Goal: Task Accomplishment & Management: Manage account settings

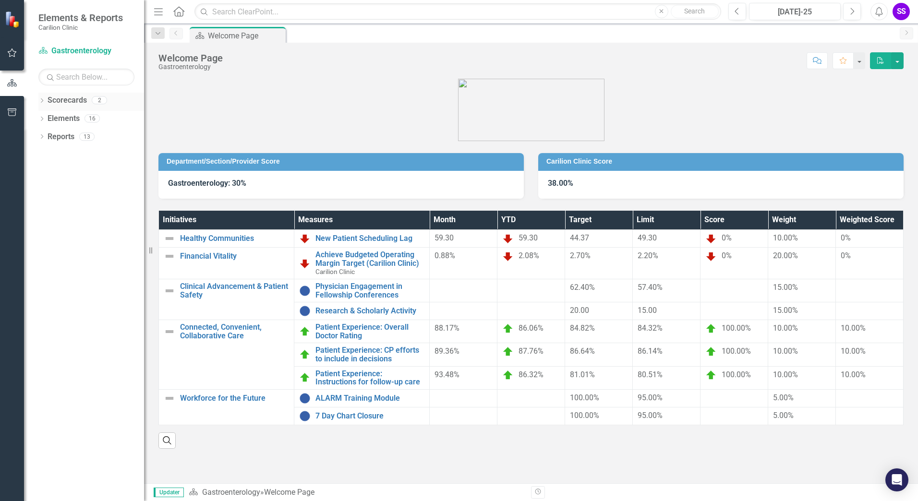
click at [42, 99] on icon "Dropdown" at bounding box center [41, 101] width 7 height 5
click at [103, 137] on link "Gastroenterology" at bounding box center [98, 136] width 91 height 11
click at [74, 135] on link "Gastroenterology" at bounding box center [98, 136] width 91 height 11
click at [41, 155] on icon "Dropdown" at bounding box center [41, 155] width 7 height 5
click at [42, 246] on icon "Dropdown" at bounding box center [41, 246] width 7 height 5
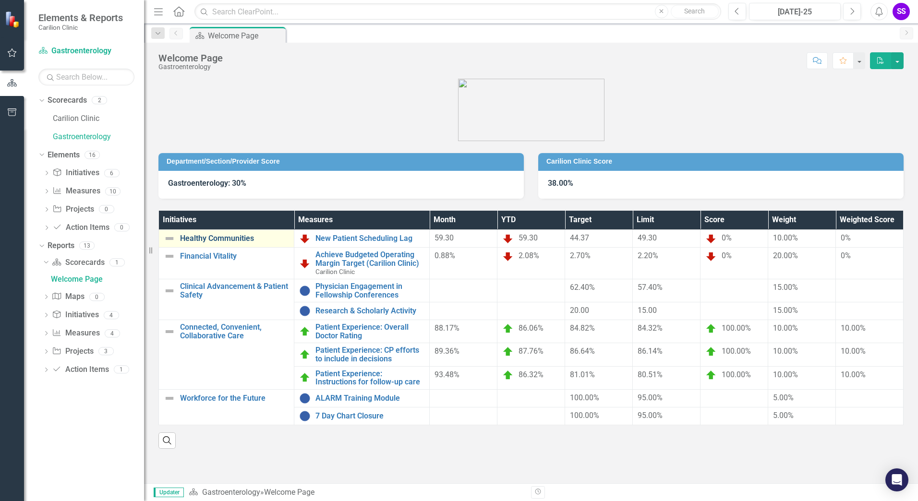
click at [230, 236] on link "Healthy Communities" at bounding box center [234, 238] width 109 height 9
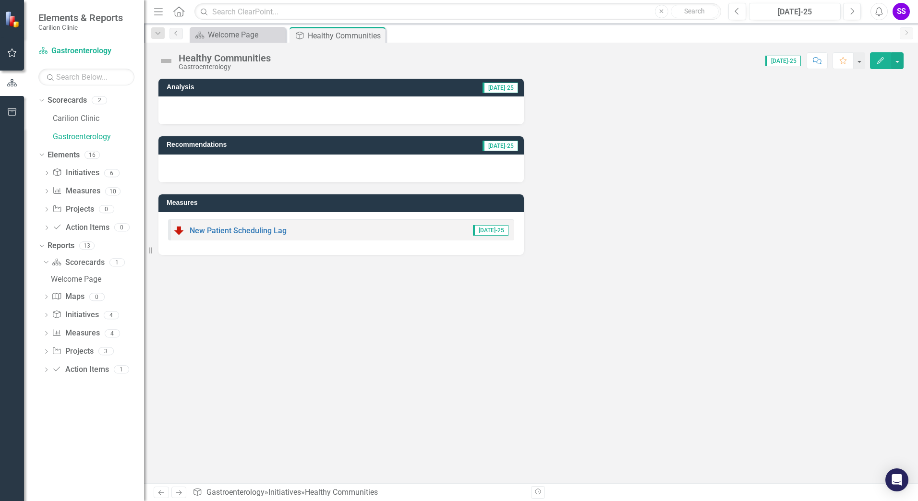
click at [496, 231] on span "[DATE]-25" at bounding box center [491, 230] width 36 height 11
click at [495, 227] on span "[DATE]-25" at bounding box center [491, 230] width 36 height 11
click at [244, 231] on link "New Patient Scheduling Lag" at bounding box center [238, 230] width 97 height 9
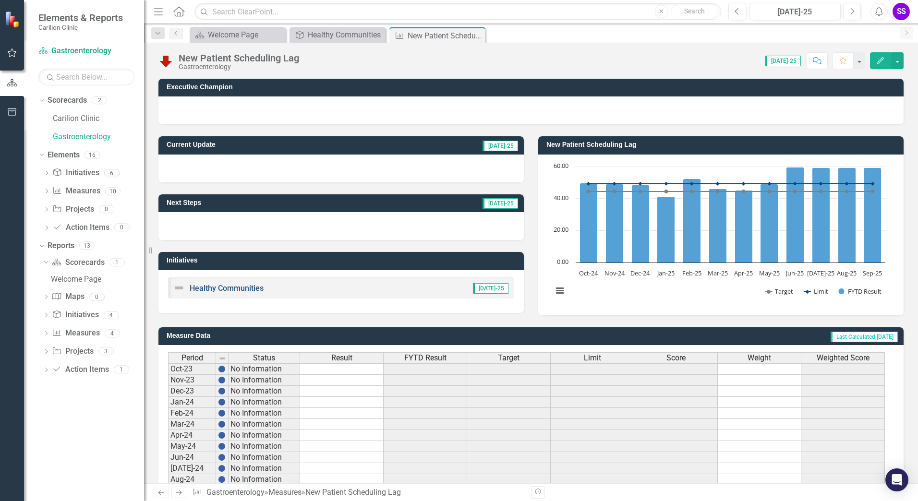
click at [233, 288] on link "Healthy Communities" at bounding box center [227, 288] width 74 height 9
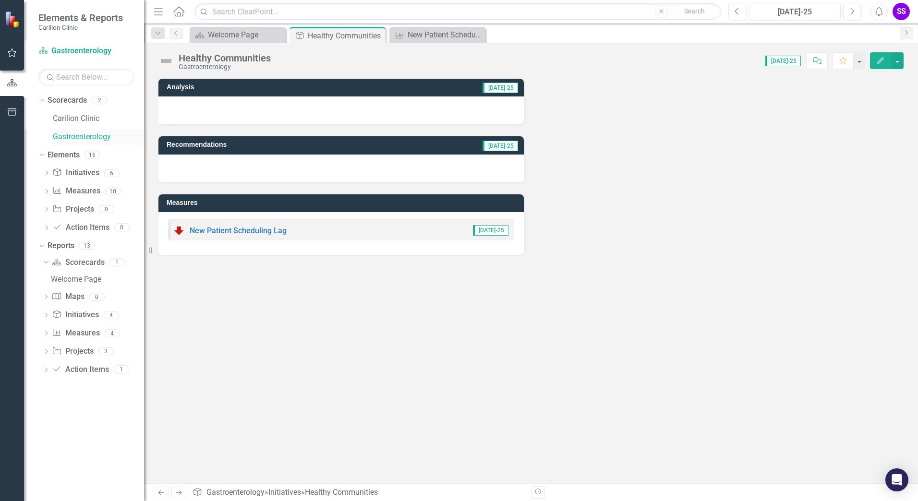
click at [76, 135] on link "Gastroenterology" at bounding box center [98, 136] width 91 height 11
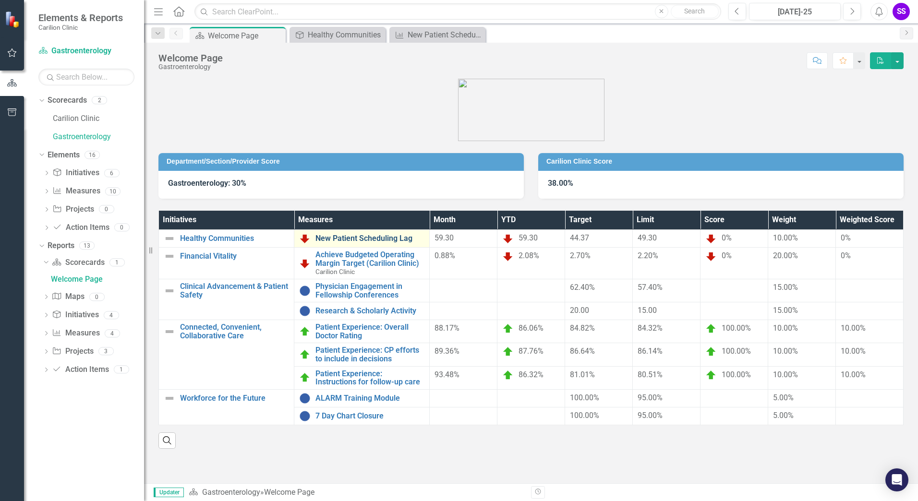
click at [350, 234] on link "New Patient Scheduling Lag" at bounding box center [369, 238] width 109 height 9
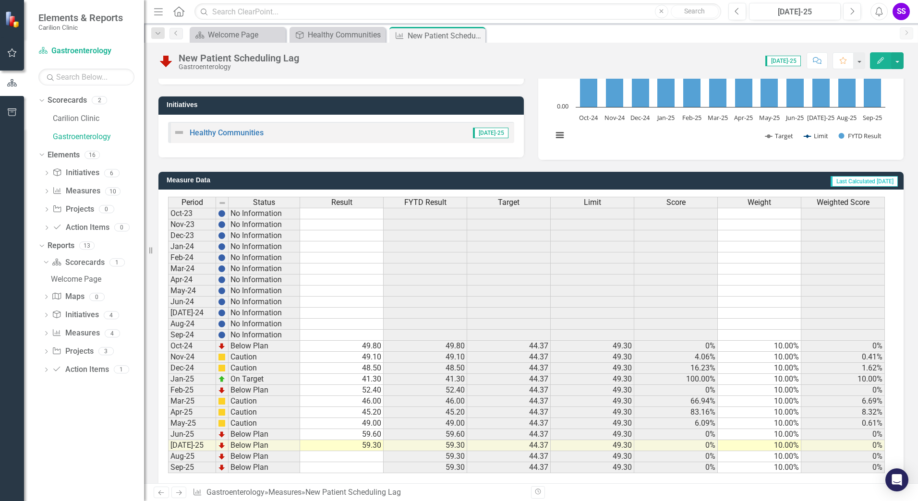
scroll to position [169, 0]
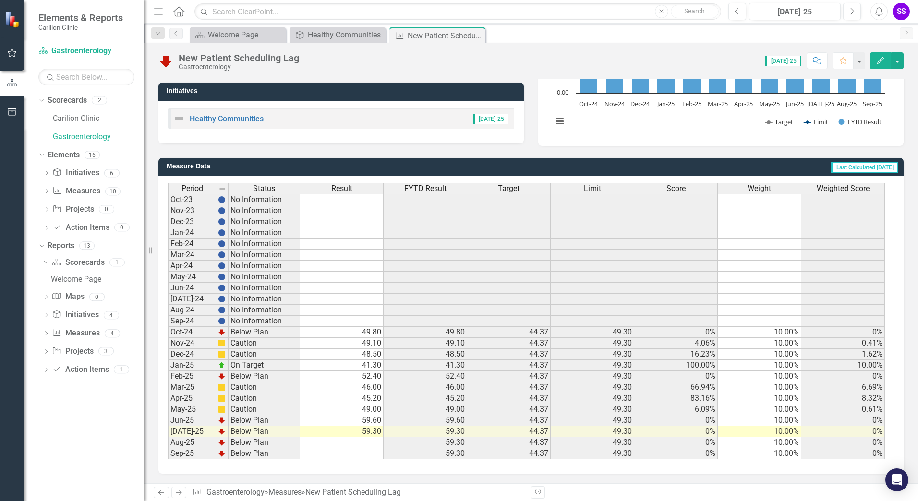
click at [377, 410] on td "49.00" at bounding box center [341, 409] width 83 height 11
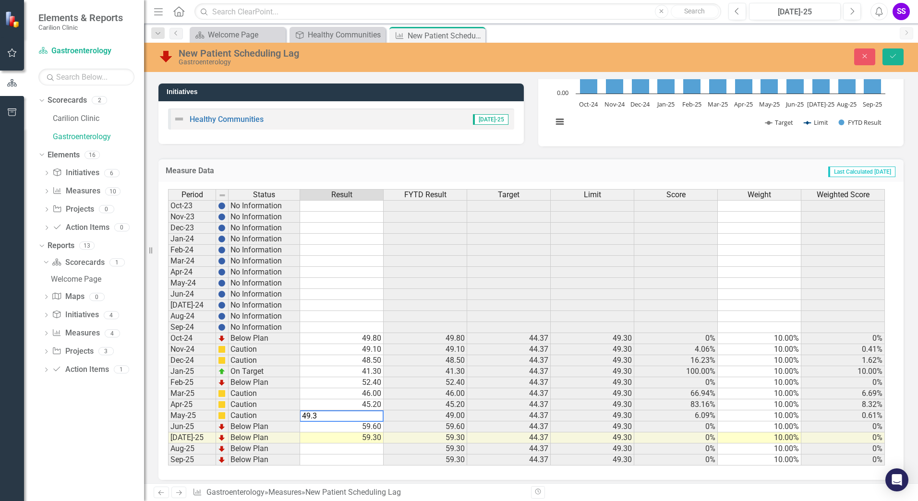
type textarea "49.3"
click at [168, 453] on div "Period Status Result FYTD Result Target Limit Score Weight Weighted Score Oct-2…" at bounding box center [168, 327] width 0 height 276
click at [897, 56] on button "Save" at bounding box center [892, 56] width 21 height 17
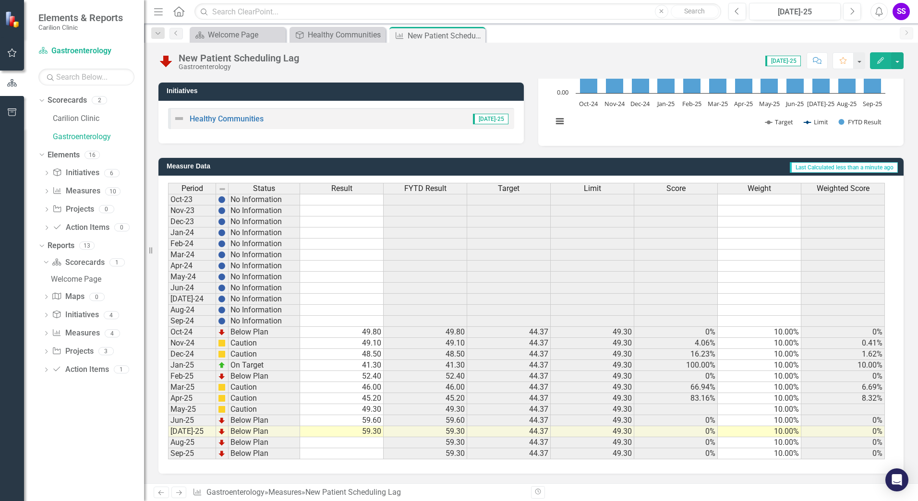
click at [376, 334] on td "49.80" at bounding box center [341, 332] width 83 height 11
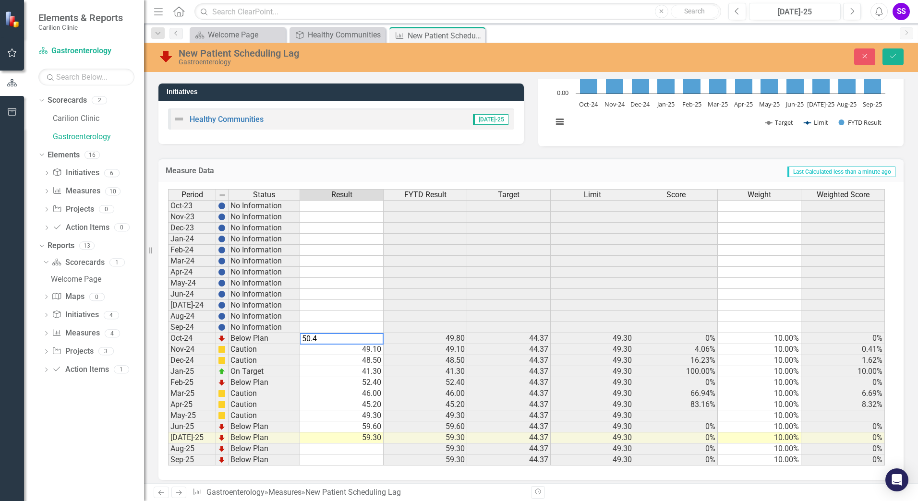
type textarea "50.4"
click at [432, 304] on td at bounding box center [424, 305] width 83 height 11
click at [891, 57] on icon "Save" at bounding box center [892, 56] width 9 height 7
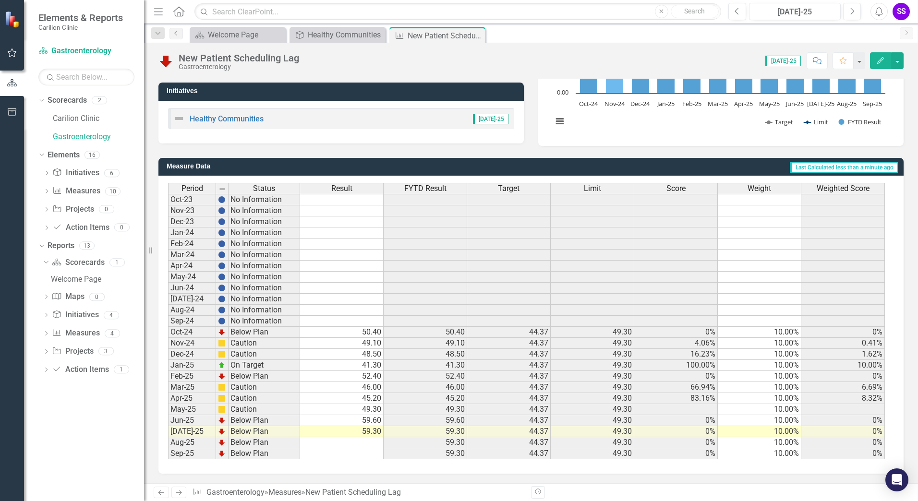
click at [611, 86] on icon "Nov-24, 49.1. FYTD Result." at bounding box center [615, 53] width 18 height 79
click at [83, 139] on link "Gastroenterology" at bounding box center [98, 136] width 91 height 11
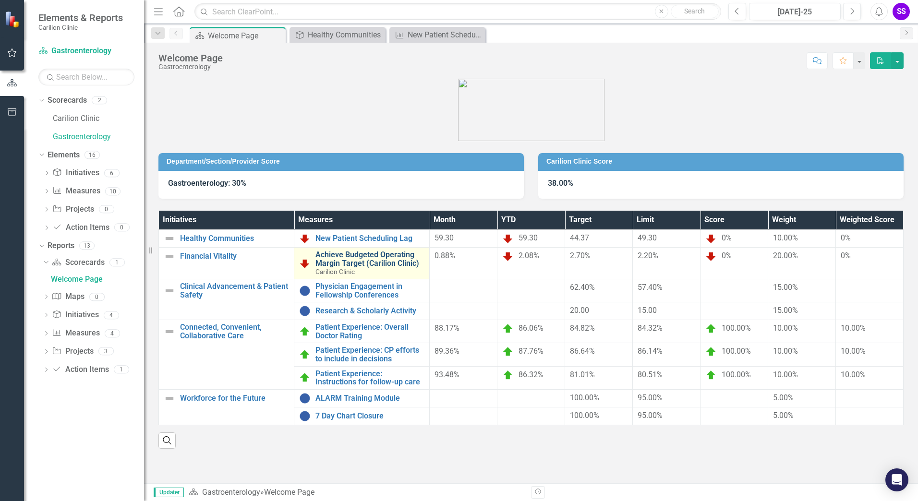
click at [334, 260] on link "Achieve Budgeted Operating Margin Target (Carilion Clinic)" at bounding box center [369, 258] width 109 height 17
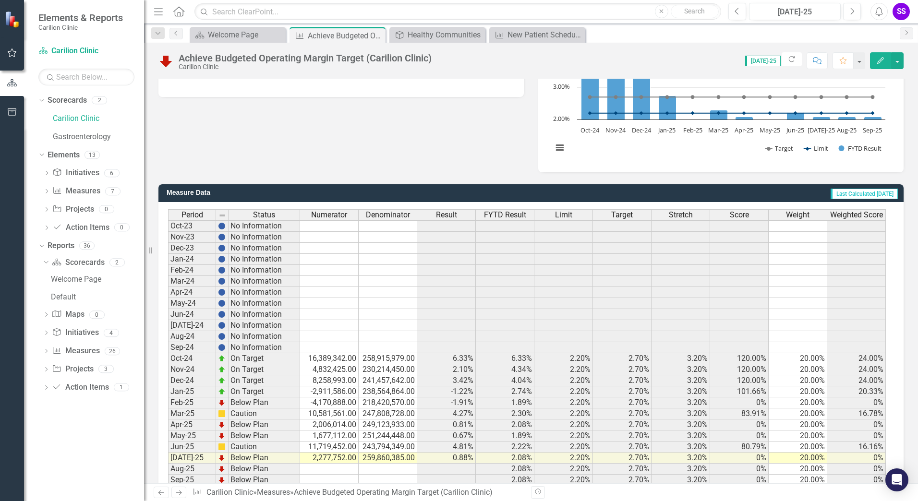
scroll to position [169, 0]
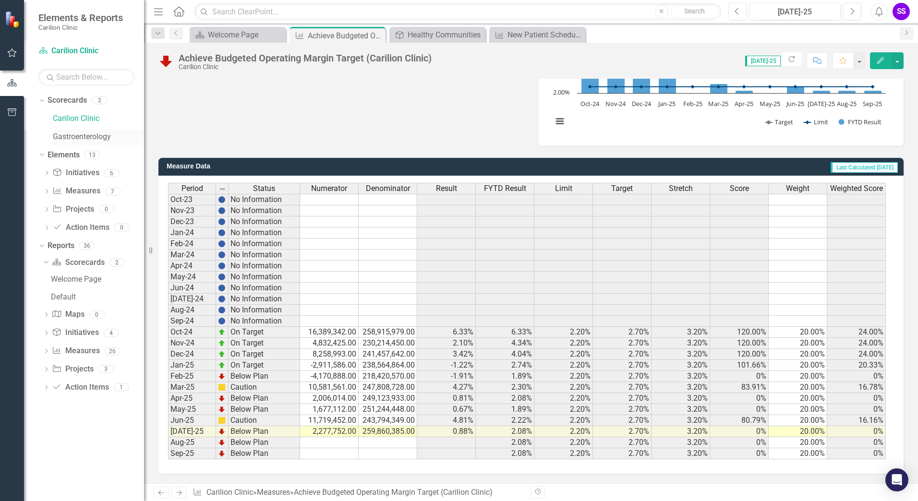
click at [74, 136] on link "Gastroenterology" at bounding box center [98, 136] width 91 height 11
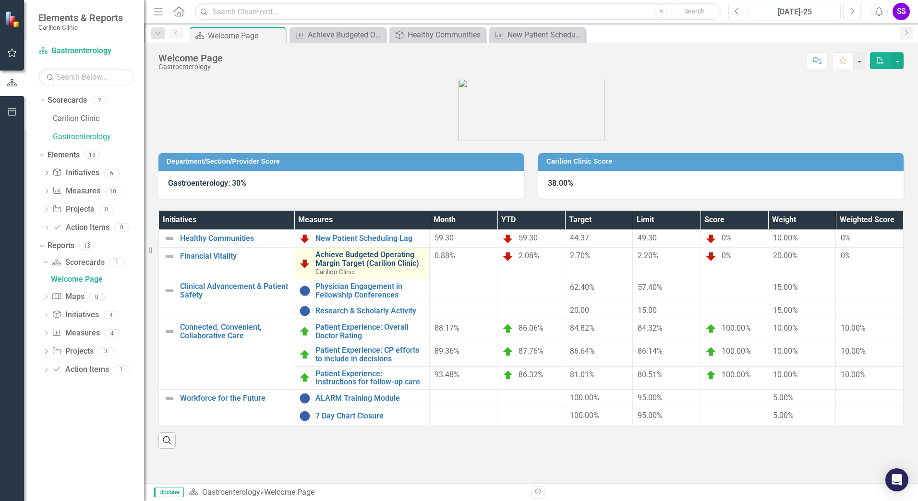
click at [349, 264] on link "Achieve Budgeted Operating Margin Target (Carilion Clinic)" at bounding box center [369, 258] width 109 height 17
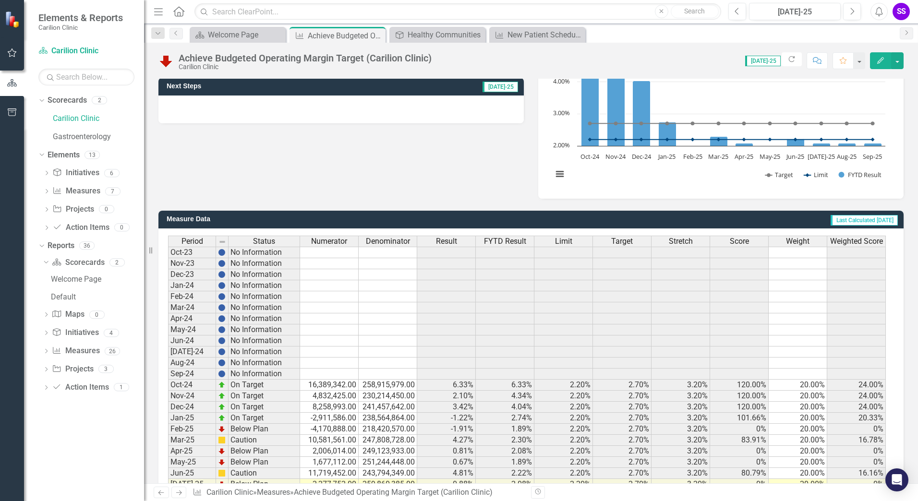
scroll to position [169, 0]
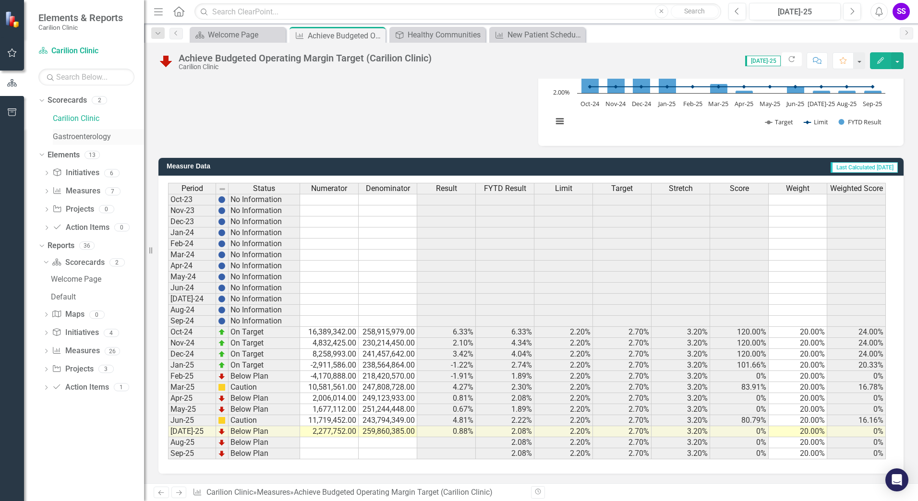
click at [80, 134] on link "Gastroenterology" at bounding box center [98, 136] width 91 height 11
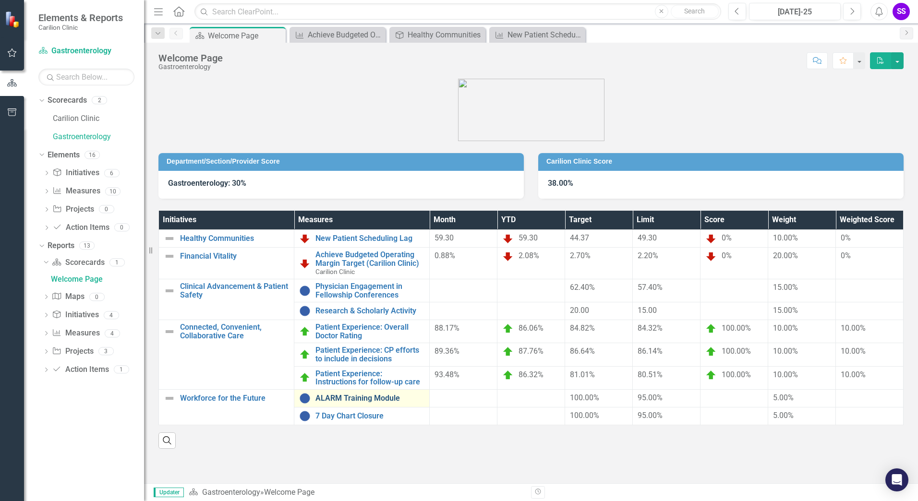
click at [367, 393] on div "ALARM Training Module" at bounding box center [361, 399] width 125 height 12
click at [359, 398] on link "ALARM Training Module" at bounding box center [369, 398] width 109 height 9
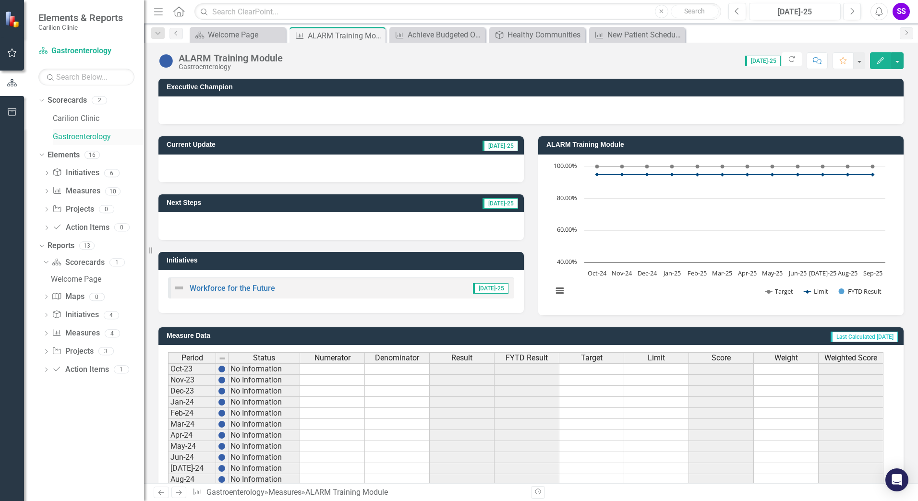
click at [83, 135] on link "Gastroenterology" at bounding box center [98, 136] width 91 height 11
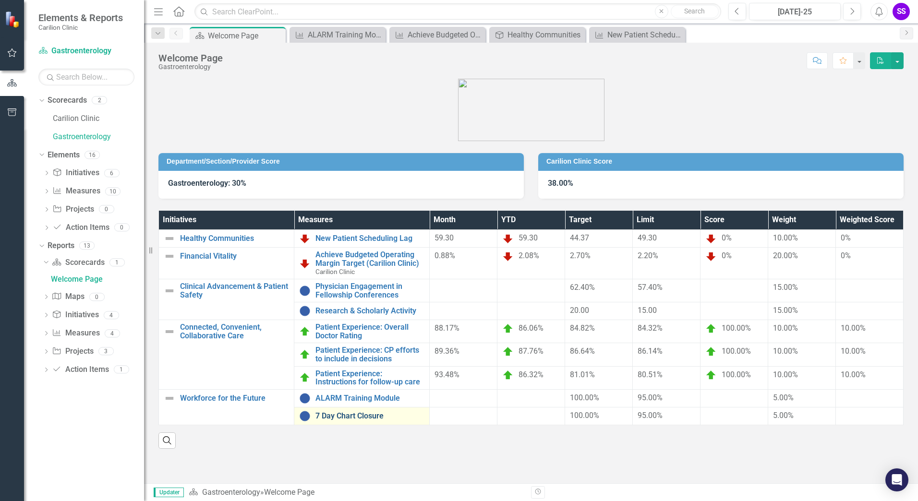
click at [347, 416] on link "7 Day Chart Closure" at bounding box center [369, 416] width 109 height 9
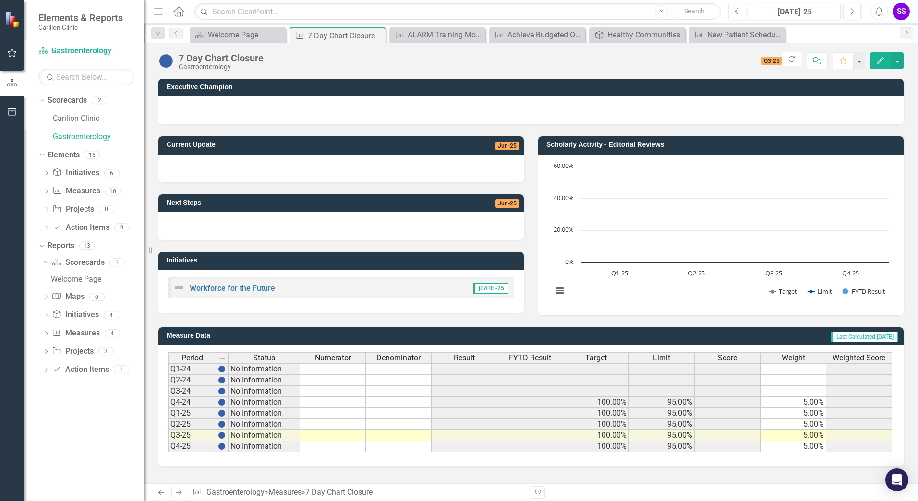
click at [499, 288] on span "[DATE]-25" at bounding box center [491, 288] width 36 height 11
click at [216, 286] on link "Workforce for the Future" at bounding box center [232, 288] width 85 height 9
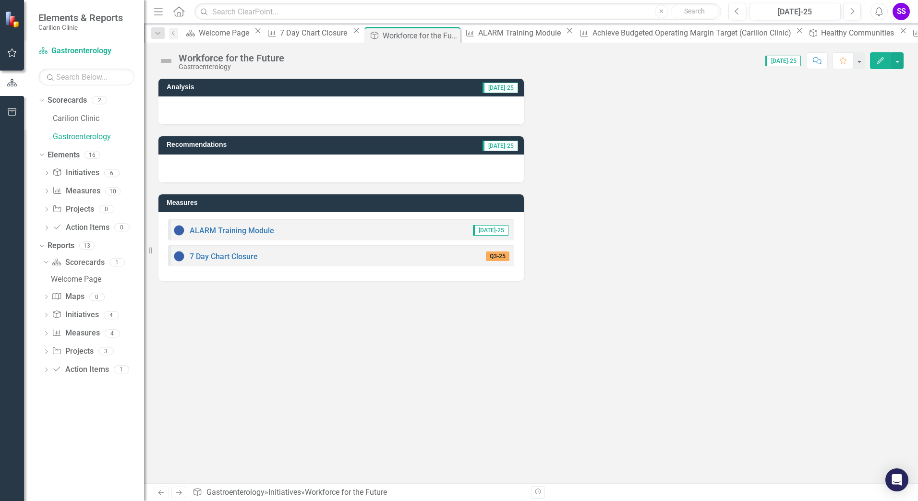
click at [216, 251] on div "7 Day Chart Closure" at bounding box center [215, 256] width 84 height 12
click at [218, 258] on link "7 Day Chart Closure" at bounding box center [224, 256] width 68 height 9
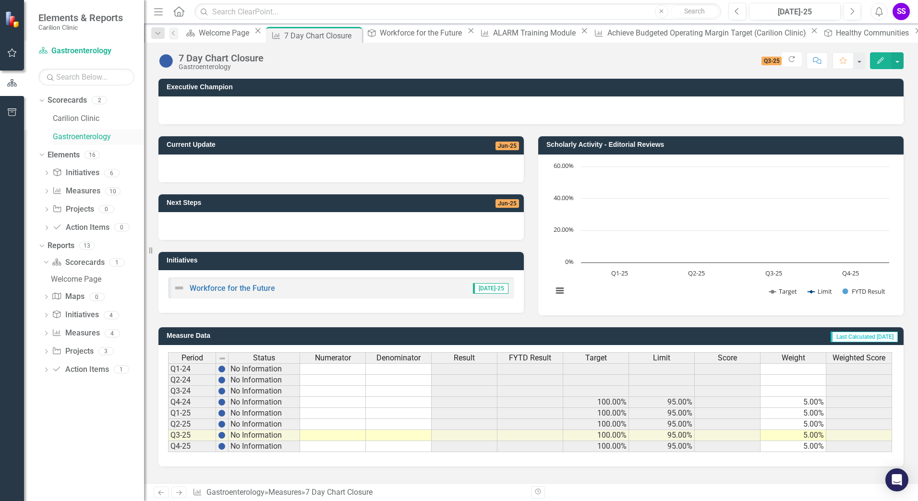
click at [93, 135] on link "Gastroenterology" at bounding box center [98, 136] width 91 height 11
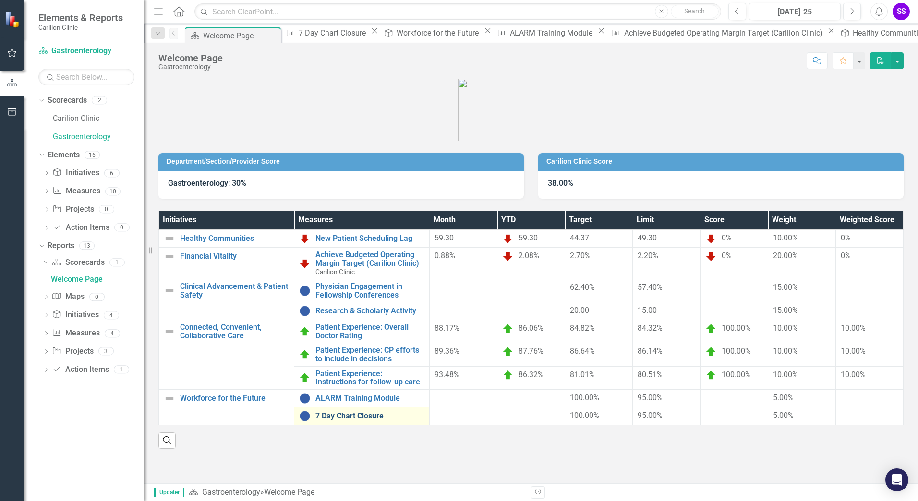
click at [337, 417] on link "7 Day Chart Closure" at bounding box center [369, 416] width 109 height 9
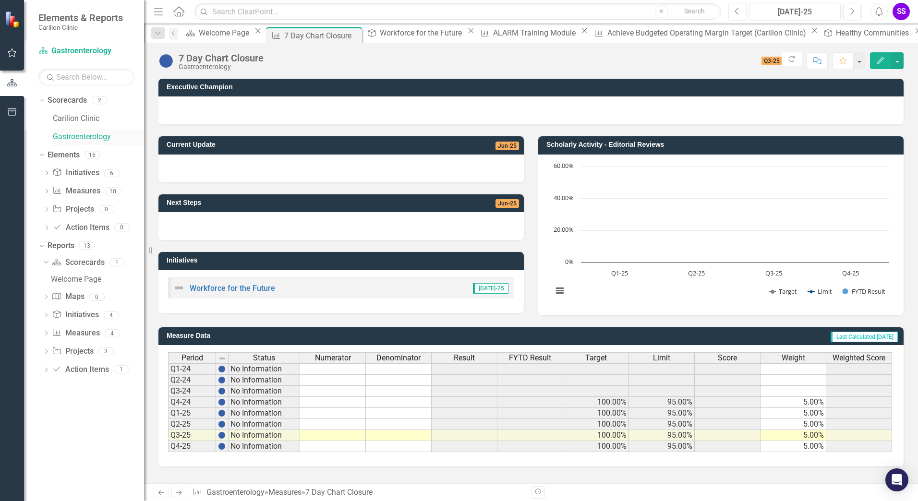
click at [79, 138] on link "Gastroenterology" at bounding box center [98, 136] width 91 height 11
